Goal: Task Accomplishment & Management: Complete application form

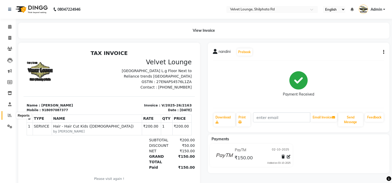
click at [7, 115] on span at bounding box center [9, 116] width 9 height 6
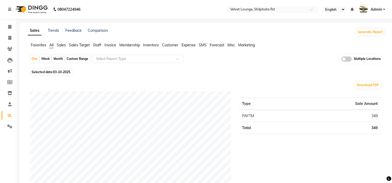
click at [56, 60] on div "Month" at bounding box center [58, 58] width 12 height 7
select select "10"
select select "2025"
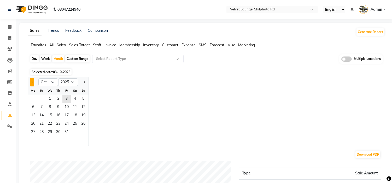
click at [32, 81] on span "Previous month" at bounding box center [32, 82] width 2 height 2
select select "9"
click at [35, 100] on span "1" at bounding box center [33, 99] width 8 height 8
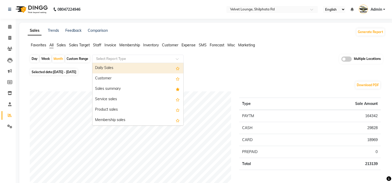
click at [123, 59] on input "text" at bounding box center [132, 58] width 75 height 5
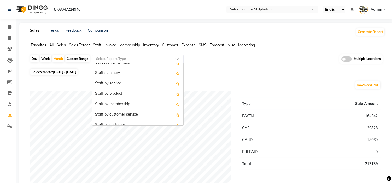
scroll to position [185, 0]
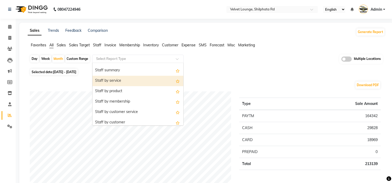
click at [132, 83] on div "Staff by service" at bounding box center [137, 81] width 91 height 10
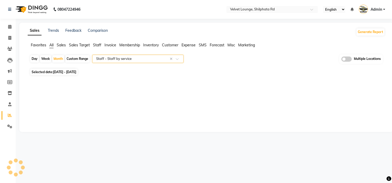
select select "full_report"
select select "pdf"
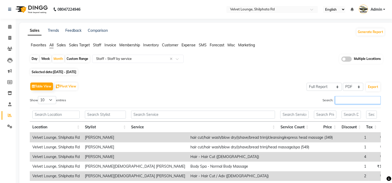
click at [342, 100] on input "Search:" at bounding box center [358, 100] width 46 height 8
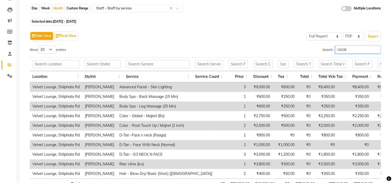
scroll to position [94, 0]
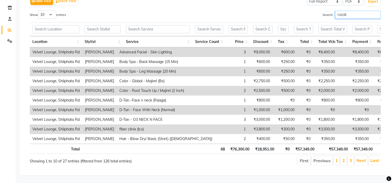
type input "razak"
click at [381, 152] on div "Table View Pivot View Select Full Report Filtered Report Select CSV PDF Export …" at bounding box center [205, 80] width 359 height 179
click at [380, 152] on div "Table View Pivot View Select Full Report Filtered Report Select CSV PDF Export …" at bounding box center [205, 80] width 359 height 179
click at [376, 156] on li "Last" at bounding box center [374, 160] width 12 height 9
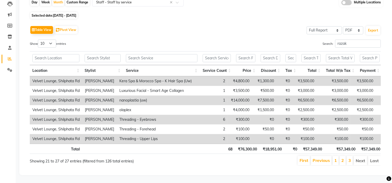
scroll to position [65, 0]
click at [376, 156] on li "Last" at bounding box center [374, 160] width 13 height 9
click at [376, 40] on input "razak" at bounding box center [358, 44] width 46 height 8
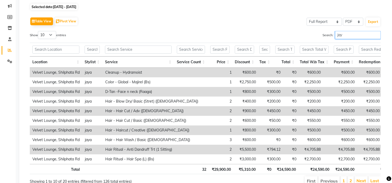
type input "jaya"
click at [376, 34] on input "jaya" at bounding box center [358, 35] width 46 height 8
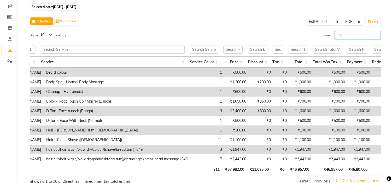
scroll to position [0, 0]
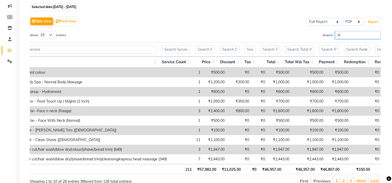
type input "a"
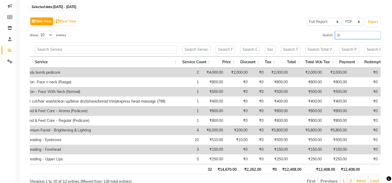
type input "j"
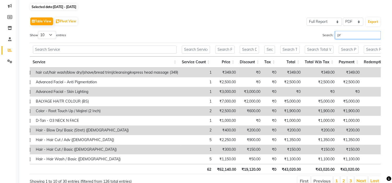
type input "p"
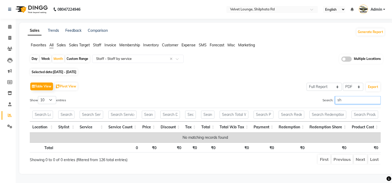
type input "s"
type input "a"
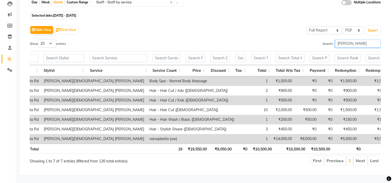
scroll to position [0, 49]
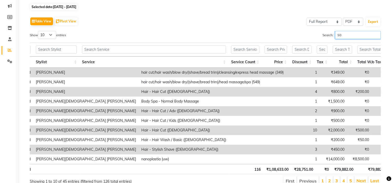
type input "s"
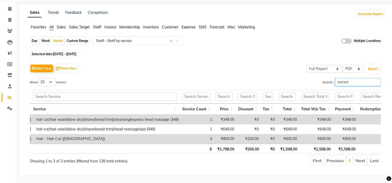
scroll to position [0, 93]
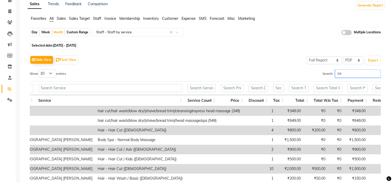
type input "s"
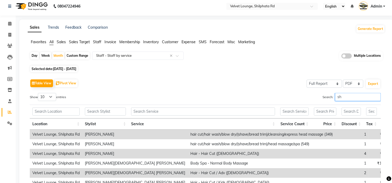
scroll to position [27, 0]
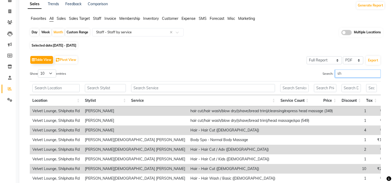
type input "s"
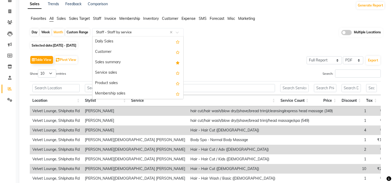
click at [124, 30] on input "text" at bounding box center [132, 32] width 75 height 5
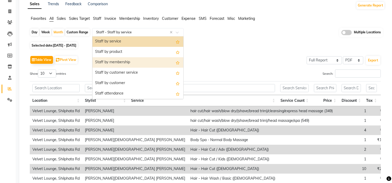
click at [131, 64] on div "Staff by membership" at bounding box center [137, 62] width 91 height 10
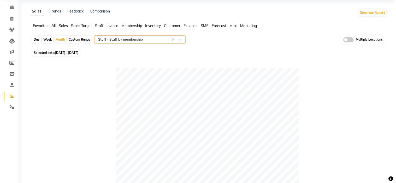
scroll to position [0, 0]
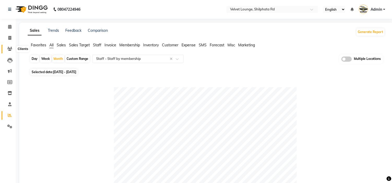
click at [10, 49] on icon at bounding box center [9, 49] width 5 height 4
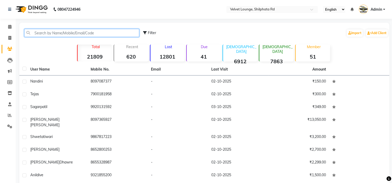
click at [59, 31] on input "text" at bounding box center [81, 33] width 115 height 8
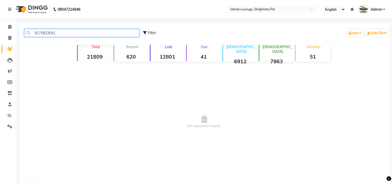
drag, startPoint x: 57, startPoint y: 34, endPoint x: 19, endPoint y: 34, distance: 37.6
click at [19, 34] on div "9175833091 Filter Import Add Client Total 21809 Recent 620 Lost 12801 Due 41 [D…" at bounding box center [204, 107] width 370 height 169
type input "9175833091"
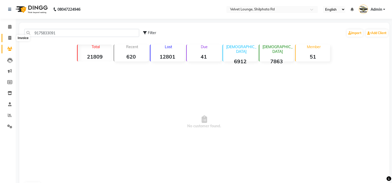
click at [10, 36] on icon at bounding box center [9, 38] width 3 height 4
select select "122"
select select "service"
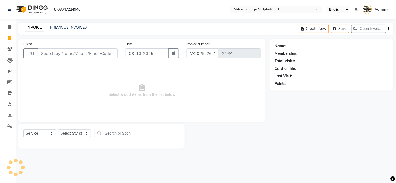
click at [46, 50] on input "Client" at bounding box center [78, 54] width 80 height 10
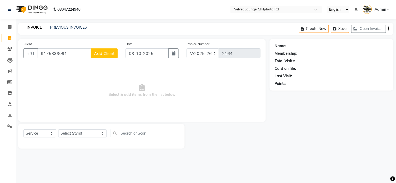
type input "9175833091"
click at [108, 51] on span "Add Client" at bounding box center [104, 53] width 21 height 5
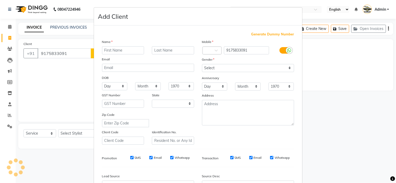
select select "22"
click at [116, 53] on input "text" at bounding box center [123, 50] width 42 height 8
click at [117, 53] on input "vivesk" at bounding box center [123, 50] width 42 height 8
type input "vivek"
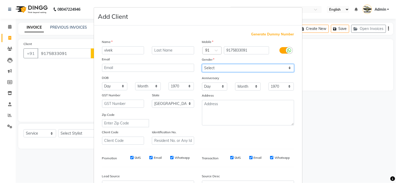
click at [209, 65] on select "Select [DEMOGRAPHIC_DATA] [DEMOGRAPHIC_DATA] Other Prefer Not To Say" at bounding box center [248, 68] width 92 height 8
select select "[DEMOGRAPHIC_DATA]"
click at [202, 64] on select "Select [DEMOGRAPHIC_DATA] [DEMOGRAPHIC_DATA] Other Prefer Not To Say" at bounding box center [248, 68] width 92 height 8
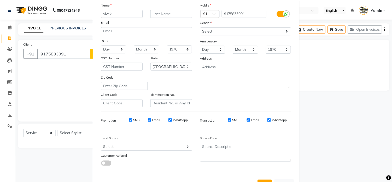
scroll to position [58, 0]
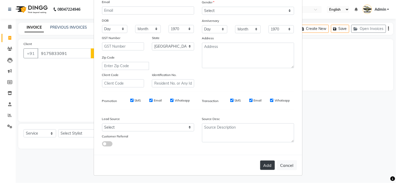
click at [269, 161] on button "Add" at bounding box center [267, 165] width 15 height 9
select select
select select "null"
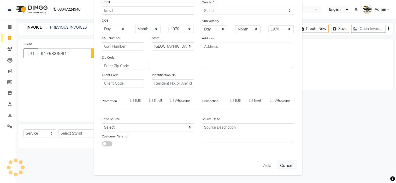
select select
checkbox input "false"
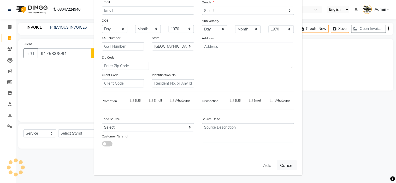
checkbox input "false"
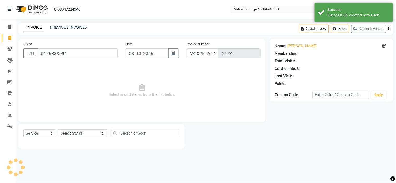
select select "1: Object"
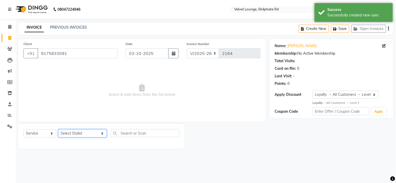
click at [85, 131] on select "Select Stylist [PERSON_NAME] [PERSON_NAME] [PERSON_NAME] [PERSON_NAME] [PERSON_…" at bounding box center [82, 134] width 49 height 8
select select "31385"
click at [58, 130] on select "Select Stylist [PERSON_NAME] [PERSON_NAME] [PERSON_NAME] [PERSON_NAME] [PERSON_…" at bounding box center [82, 134] width 49 height 8
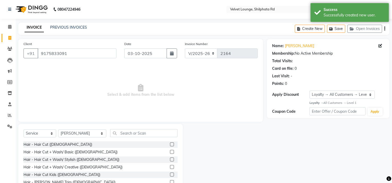
click at [170, 145] on label at bounding box center [172, 145] width 4 height 4
click at [170, 145] on input "checkbox" at bounding box center [171, 144] width 3 height 3
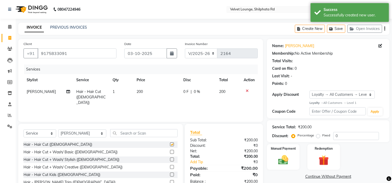
checkbox input "false"
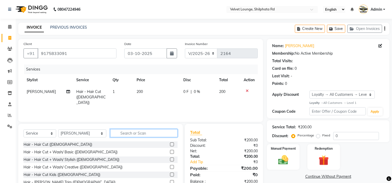
click at [153, 132] on input "text" at bounding box center [143, 133] width 67 height 8
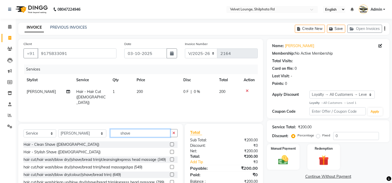
type input "shave"
click at [170, 152] on label at bounding box center [172, 152] width 4 height 4
click at [170, 152] on input "checkbox" at bounding box center [171, 152] width 3 height 3
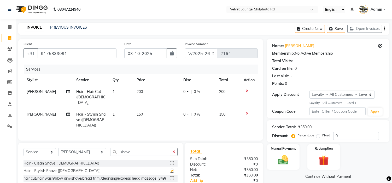
checkbox input "false"
click at [188, 92] on div "0 F | 0 %" at bounding box center [197, 91] width 29 height 5
select select "31385"
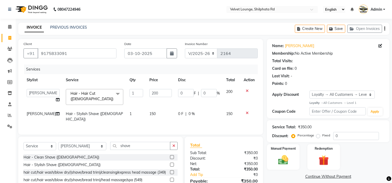
click at [188, 92] on input "0" at bounding box center [186, 93] width 16 height 8
type input "50"
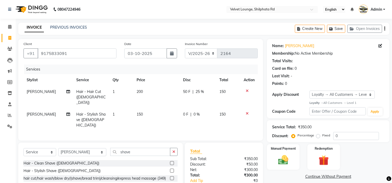
click at [213, 109] on td "0 F | 0 %" at bounding box center [198, 120] width 36 height 23
select select "31385"
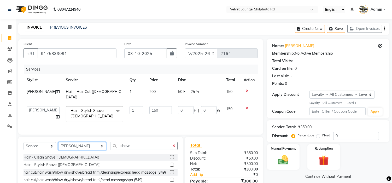
click at [75, 145] on select "Select Stylist [PERSON_NAME] [PERSON_NAME] [PERSON_NAME] [PERSON_NAME] [PERSON_…" at bounding box center [82, 146] width 48 height 8
select select "48428"
click at [58, 142] on select "Select Stylist [PERSON_NAME] [PERSON_NAME] [PERSON_NAME] [PERSON_NAME] [PERSON_…" at bounding box center [82, 146] width 48 height 8
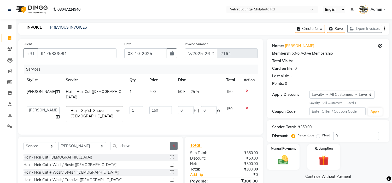
click at [175, 144] on icon "button" at bounding box center [173, 146] width 3 height 4
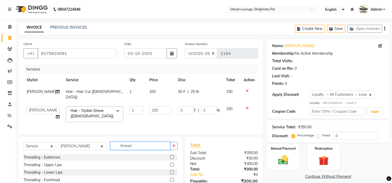
type input "thread"
click at [170, 155] on label at bounding box center [172, 157] width 4 height 4
click at [170, 156] on input "checkbox" at bounding box center [171, 157] width 3 height 3
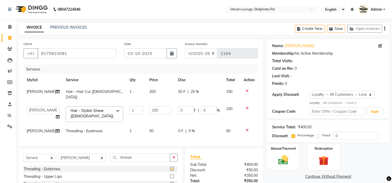
checkbox input "false"
click at [283, 160] on img at bounding box center [282, 160] width 17 height 12
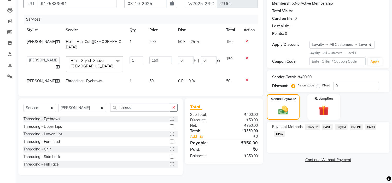
click at [337, 124] on span "PayTM" at bounding box center [341, 127] width 13 height 6
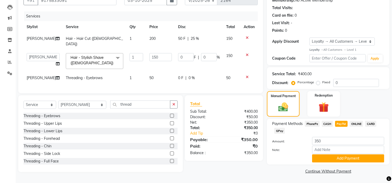
click at [327, 121] on span "CASH" at bounding box center [326, 124] width 11 height 6
click at [328, 160] on button "Add Payment" at bounding box center [348, 159] width 72 height 8
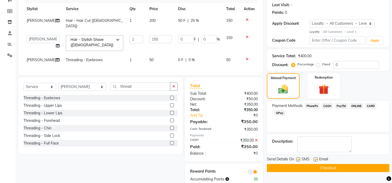
scroll to position [87, 0]
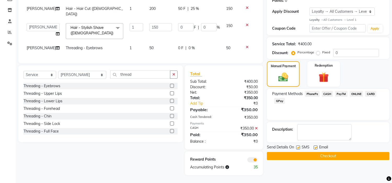
click at [368, 153] on button "Checkout" at bounding box center [328, 156] width 122 height 8
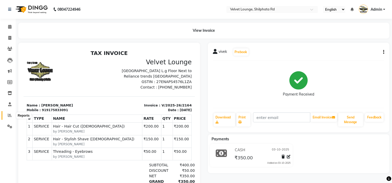
click at [9, 113] on span at bounding box center [9, 116] width 9 height 6
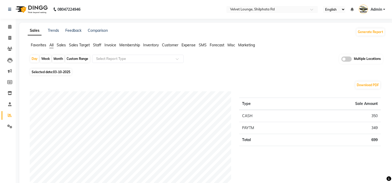
click at [56, 58] on div "Month" at bounding box center [58, 58] width 12 height 7
select select "10"
select select "2025"
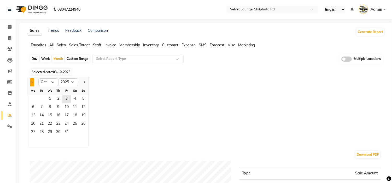
click at [31, 81] on button "Previous month" at bounding box center [32, 82] width 4 height 8
select select "9"
click at [32, 100] on span "1" at bounding box center [33, 99] width 8 height 8
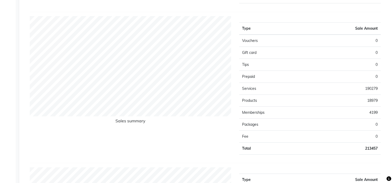
scroll to position [357, 0]
